Goal: Check status

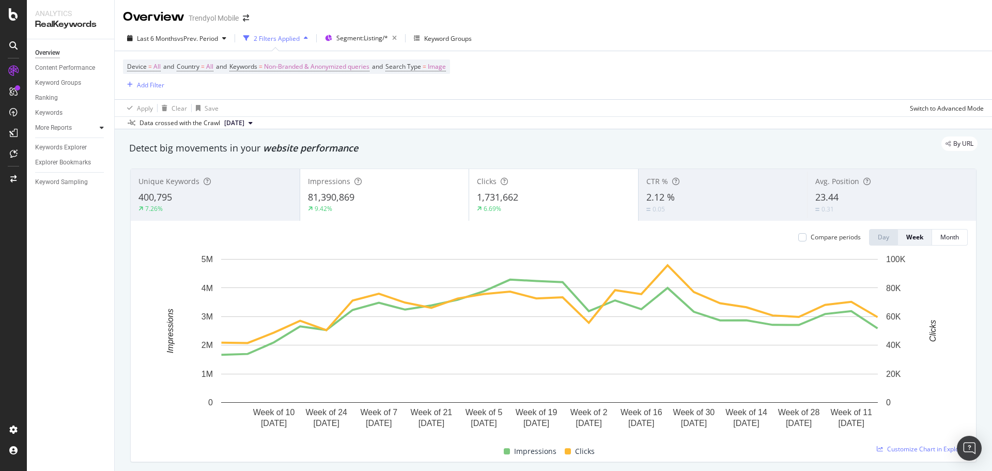
click at [101, 129] on icon at bounding box center [102, 127] width 4 height 6
click at [101, 126] on icon at bounding box center [102, 127] width 4 height 6
click at [720, 46] on div "Last 6 Months vs Prev. Period 2 Filters Applied Segment: Listing/* Keyword Grou…" at bounding box center [553, 40] width 877 height 21
click at [790, 19] on div "Overview Trendyol Mobile" at bounding box center [553, 13] width 877 height 26
click at [557, 43] on div "Last 6 Months vs Prev. Period 2 Filters Applied Segment: Listing/* Keyword Grou…" at bounding box center [553, 40] width 877 height 21
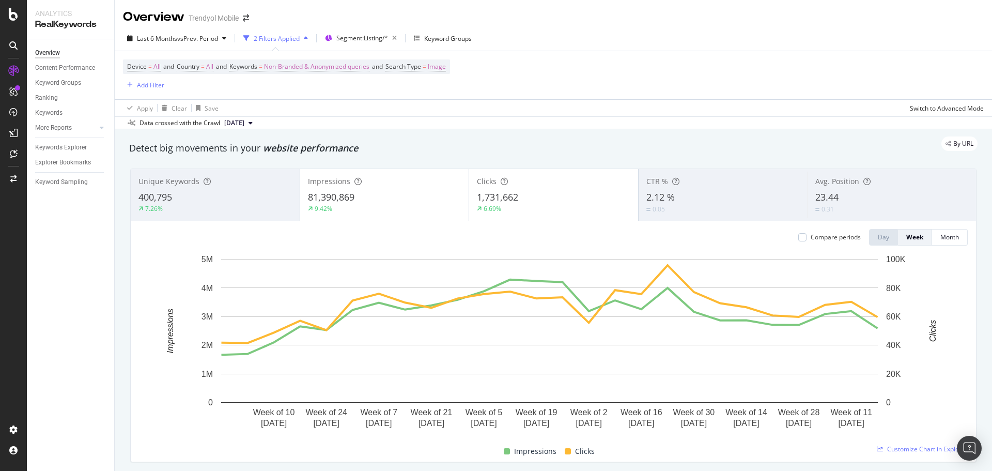
click at [562, 35] on div "Last 6 Months vs Prev. Period 2 Filters Applied Segment: Listing/* Keyword Grou…" at bounding box center [553, 40] width 877 height 21
click at [650, 35] on div "Last 6 Months vs Prev. Period 2 Filters Applied Segment: Listing/* Keyword Grou…" at bounding box center [553, 40] width 877 height 21
click at [853, 33] on div "Last 6 Months vs Prev. Period 2 Filters Applied Segment: Listing/* Keyword Grou…" at bounding box center [553, 40] width 877 height 21
click at [770, 24] on div "Overview Trendyol Mobile" at bounding box center [553, 13] width 877 height 26
click at [805, 42] on div "Last 6 Months vs Prev. Period 2 Filters Applied Segment: Listing/* Keyword Grou…" at bounding box center [553, 40] width 877 height 21
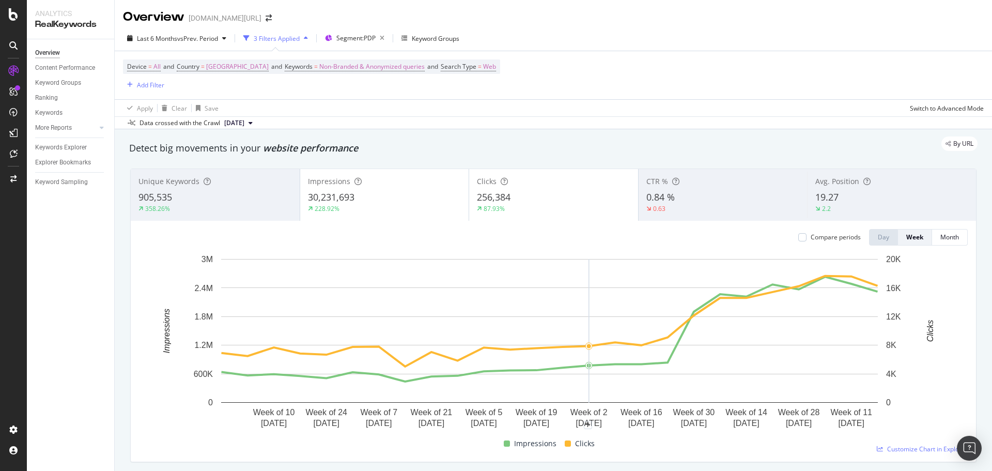
click at [562, 18] on div "Overview trendyol.com/ro" at bounding box center [553, 13] width 877 height 26
